Goal: Find specific page/section: Find specific page/section

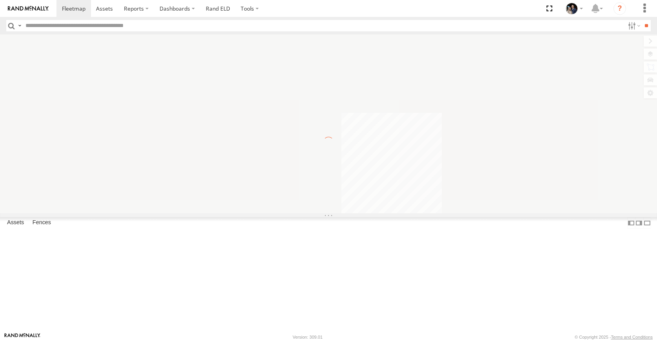
click at [107, 26] on input "text" at bounding box center [323, 25] width 602 height 11
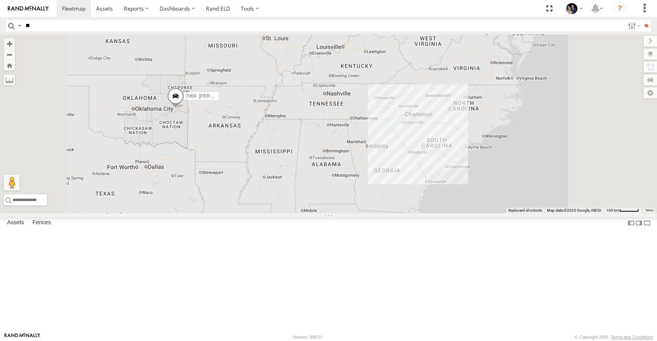
type input "**"
click at [642, 20] on input "**" at bounding box center [646, 25] width 9 height 11
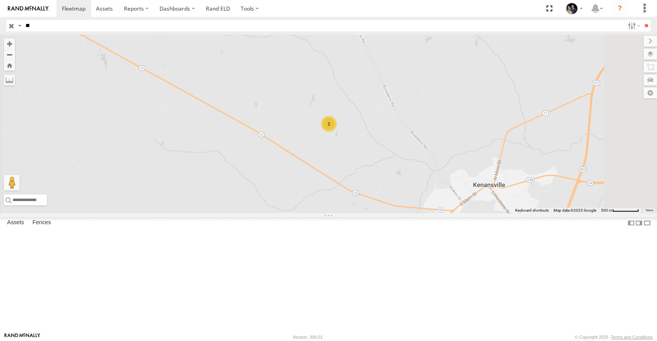
click at [0, 0] on link at bounding box center [0, 0] width 0 height 0
